Goal: Task Accomplishment & Management: Use online tool/utility

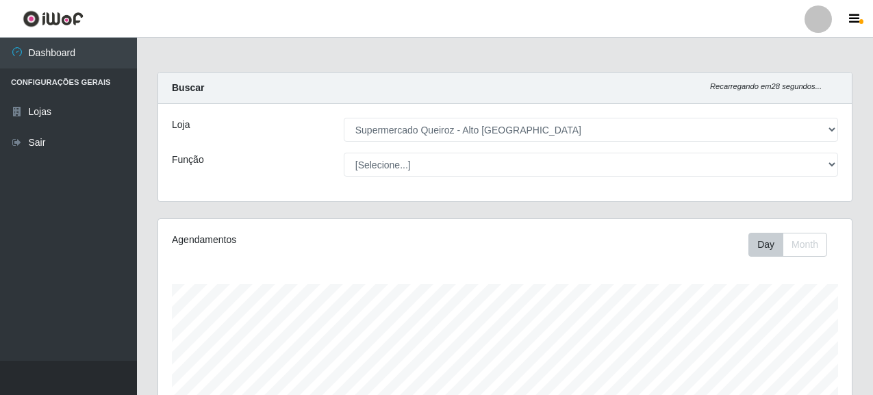
select select "496"
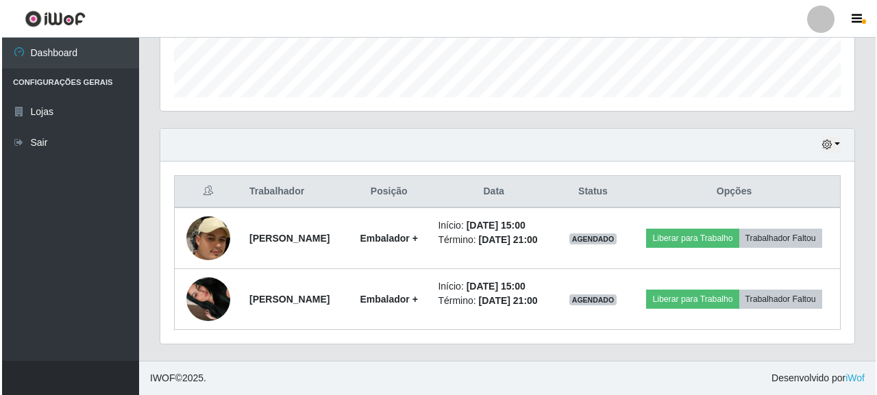
scroll to position [284, 694]
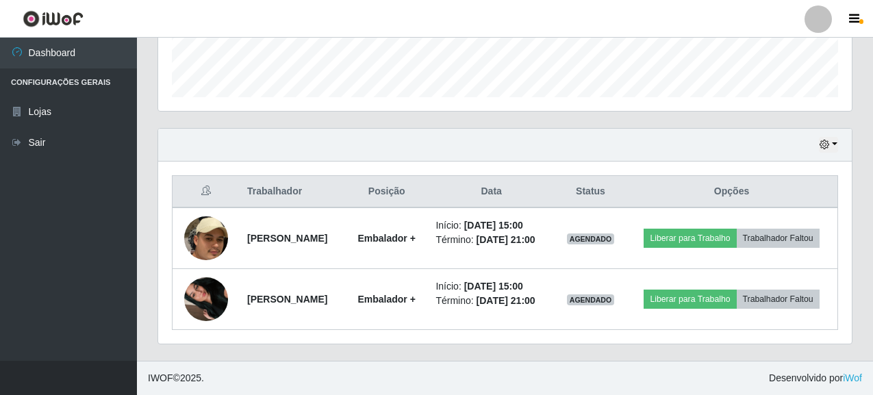
click at [71, 251] on ul "Dashboard Configurações Gerais Lojas Sair" at bounding box center [68, 199] width 137 height 323
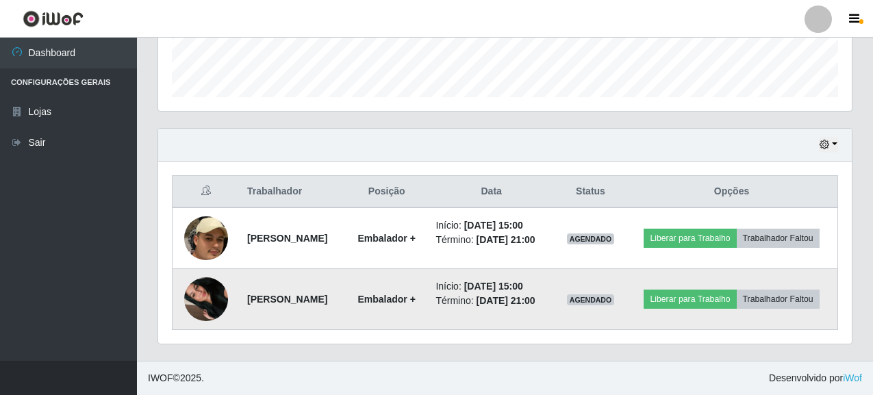
click at [210, 297] on img at bounding box center [206, 299] width 44 height 78
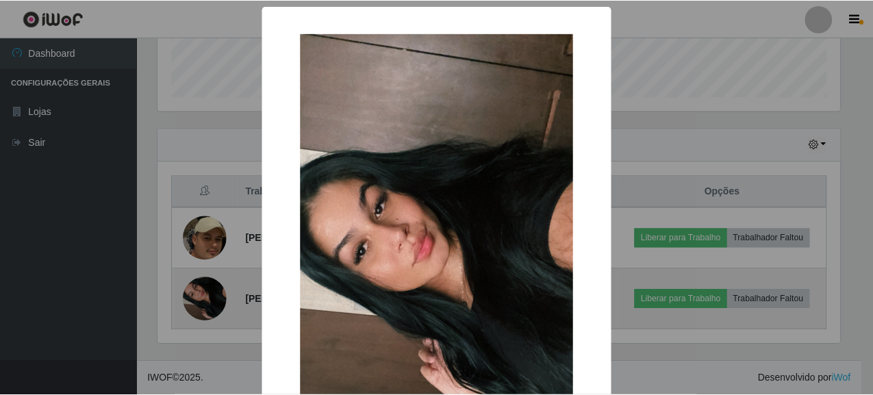
scroll to position [284, 686]
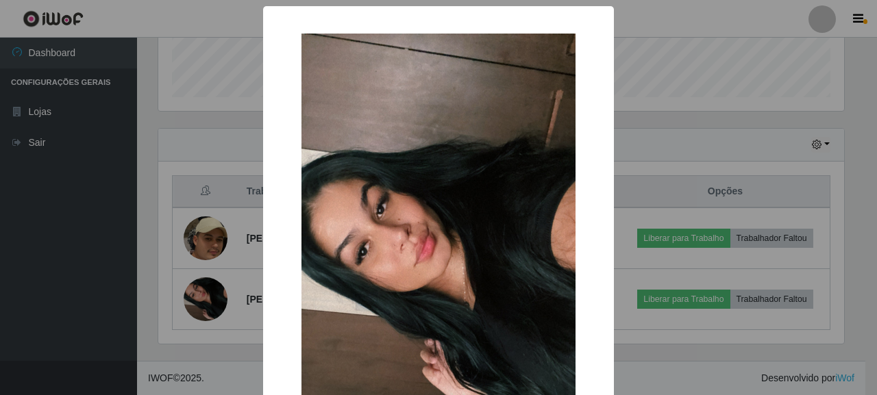
click at [88, 280] on div "× OK Cancel" at bounding box center [438, 197] width 877 height 395
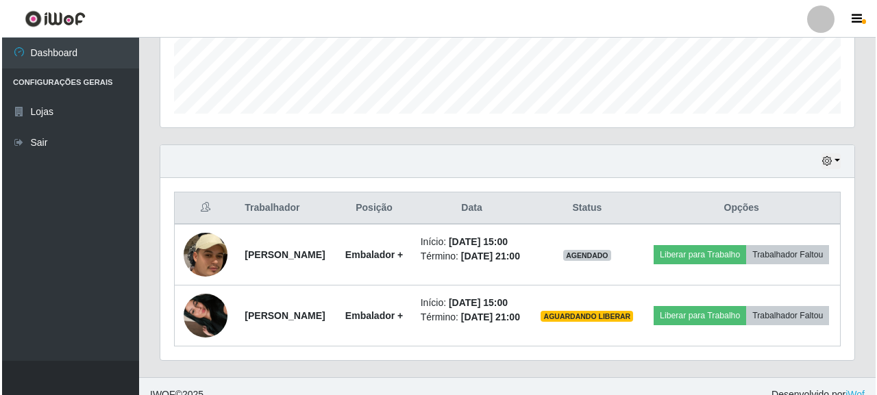
scroll to position [442, 0]
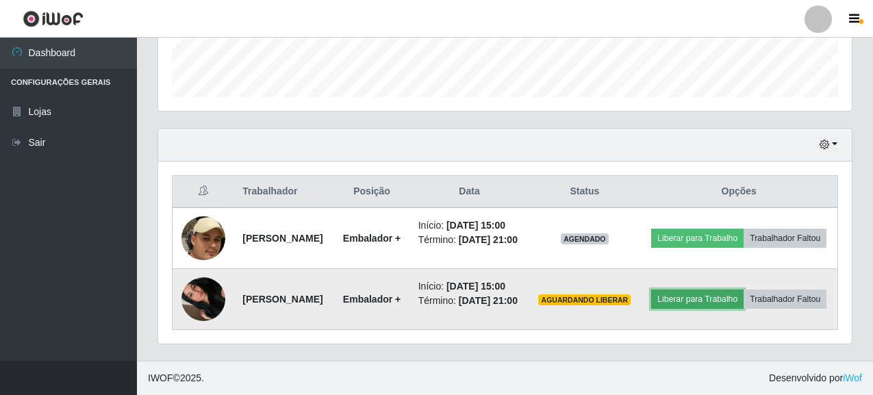
click at [744, 290] on button "Liberar para Trabalho" at bounding box center [698, 299] width 92 height 19
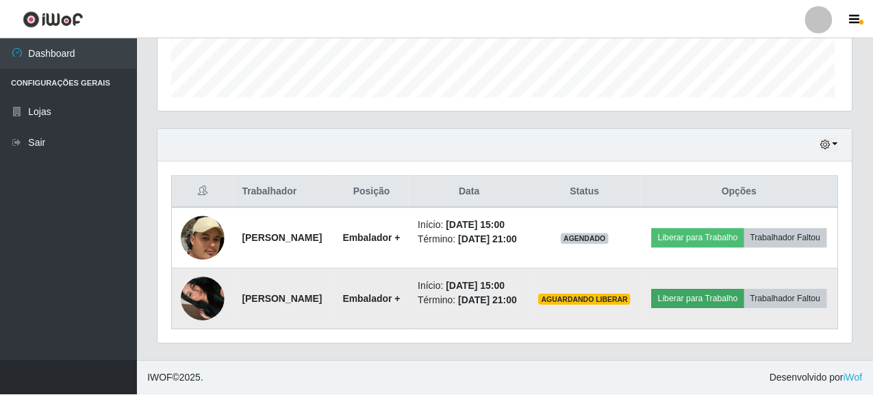
scroll to position [284, 686]
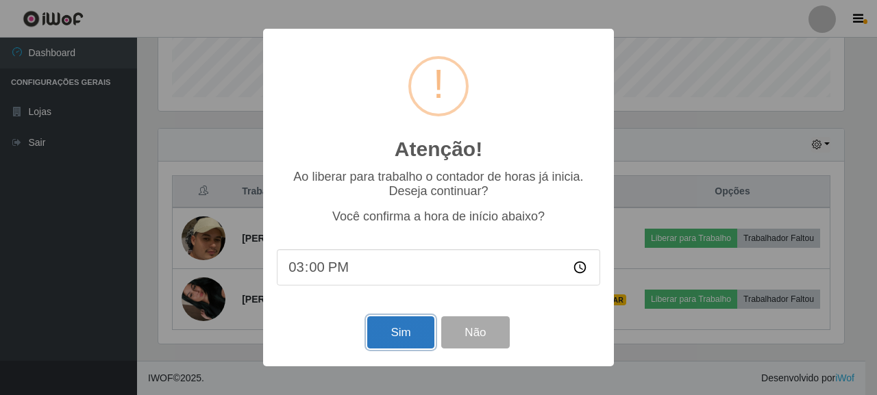
click at [409, 338] on button "Sim" at bounding box center [400, 333] width 66 height 32
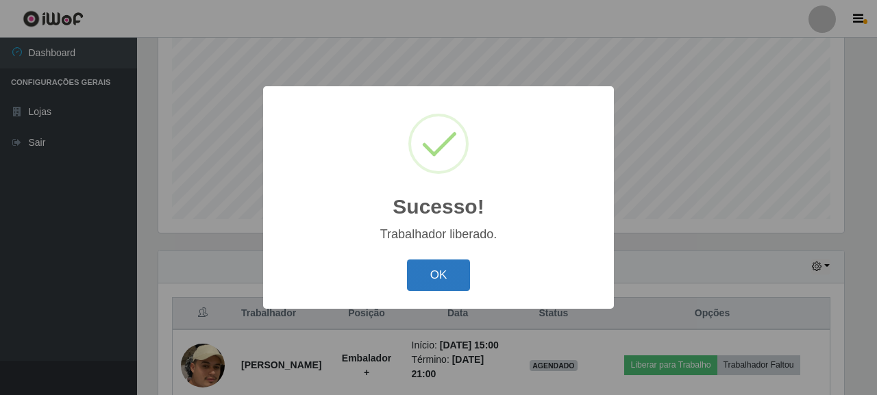
click at [437, 277] on button "OK" at bounding box center [439, 276] width 64 height 32
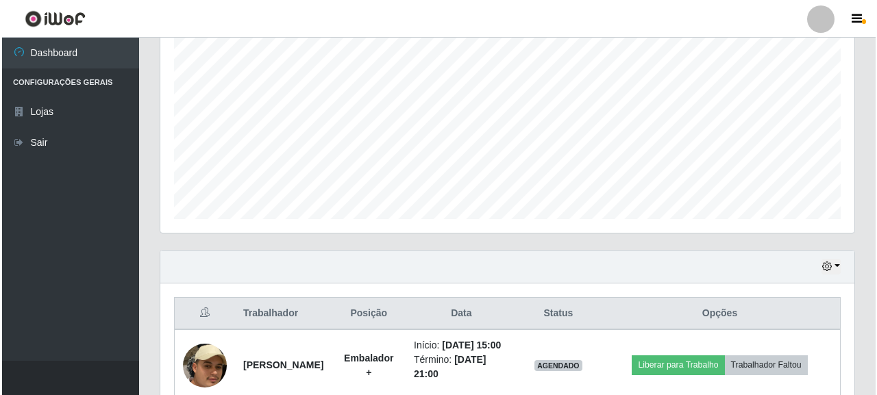
scroll to position [442, 0]
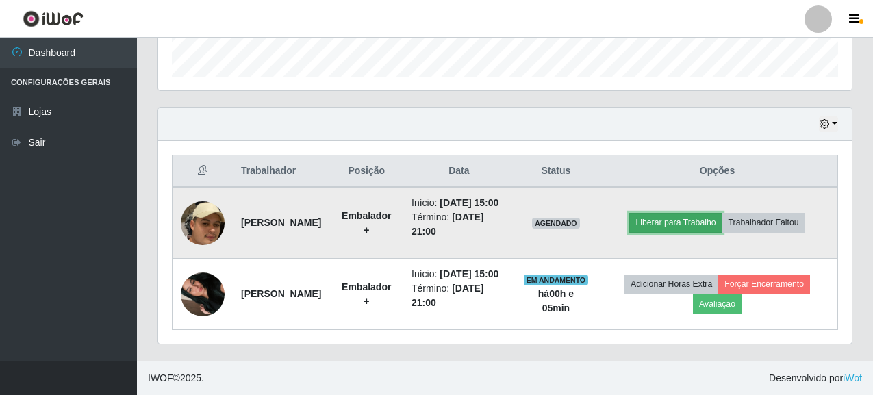
click at [701, 213] on button "Liberar para Trabalho" at bounding box center [676, 222] width 92 height 19
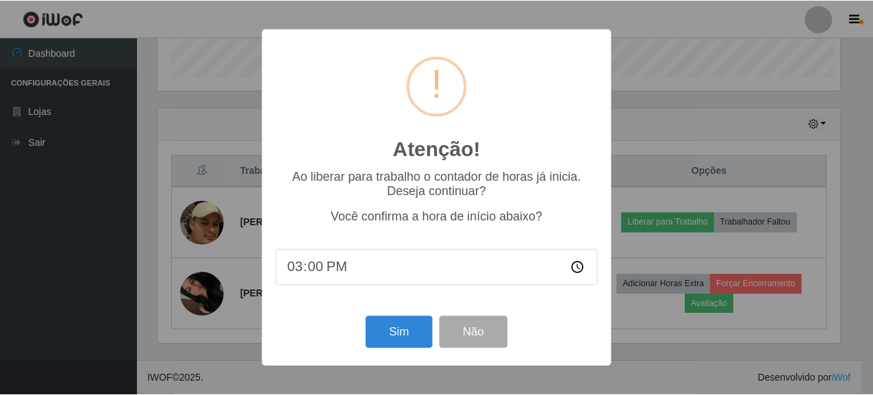
scroll to position [284, 686]
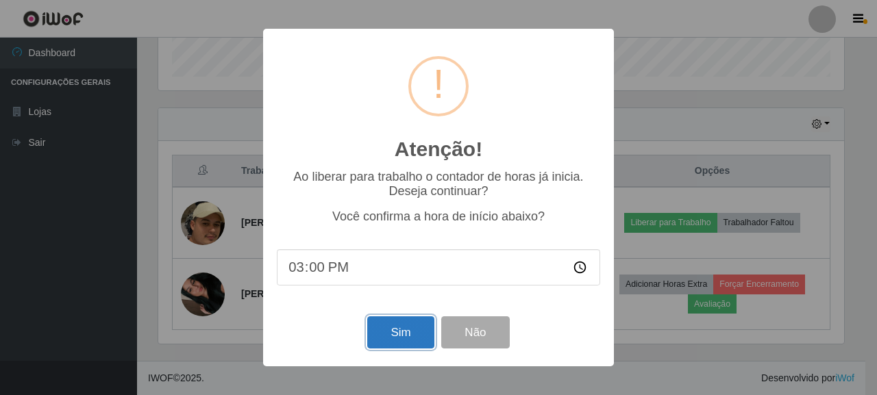
click at [384, 333] on button "Sim" at bounding box center [400, 333] width 66 height 32
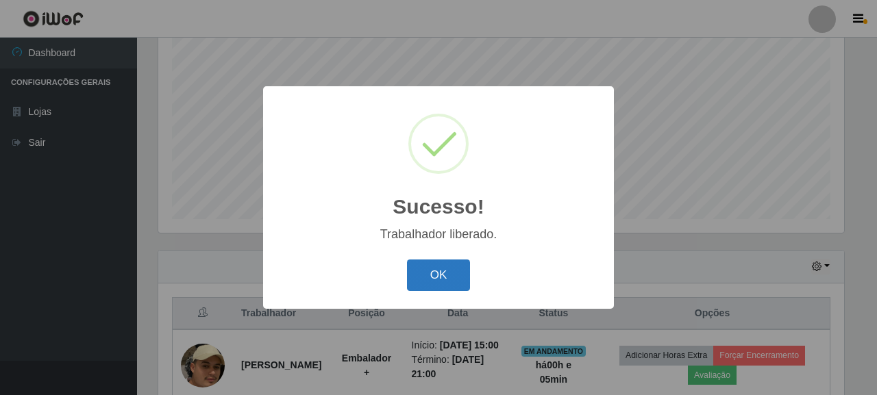
click at [448, 279] on button "OK" at bounding box center [439, 276] width 64 height 32
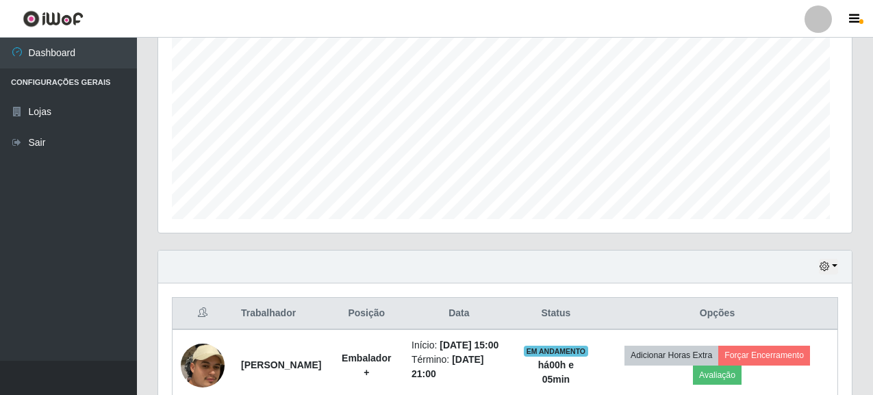
scroll to position [284, 694]
